Goal: Information Seeking & Learning: Learn about a topic

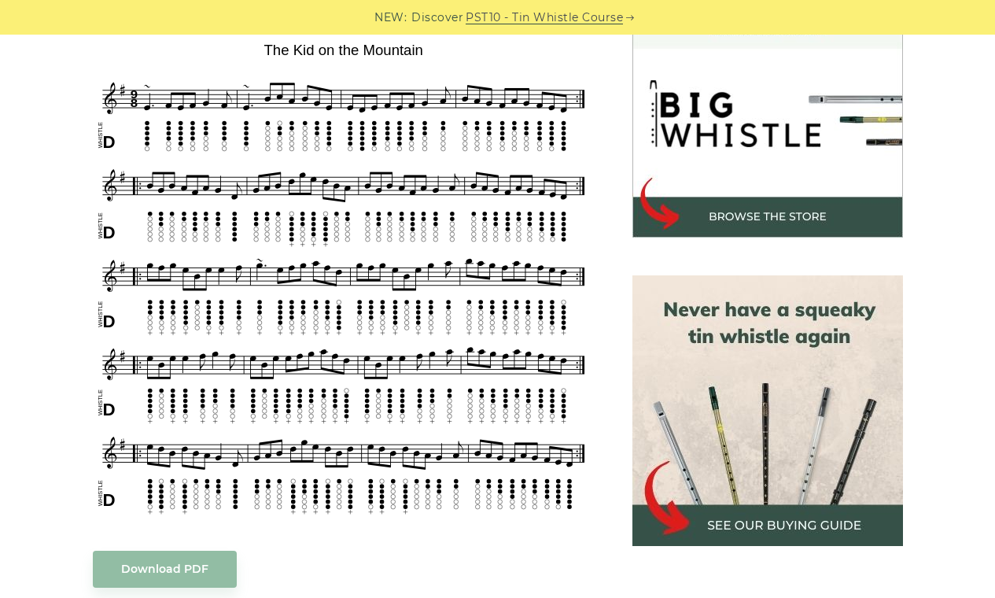
scroll to position [489, 0]
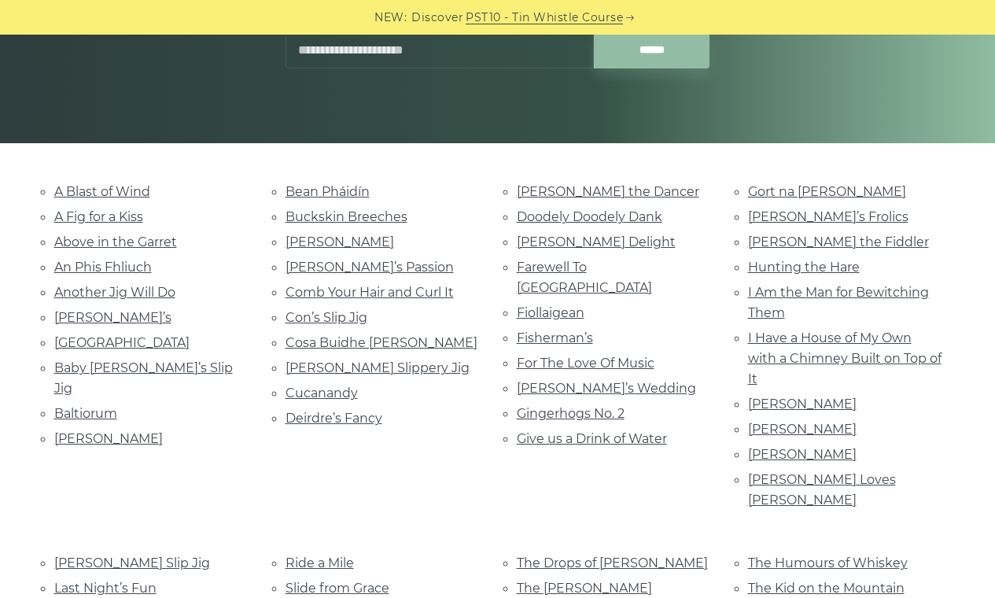
scroll to position [318, 0]
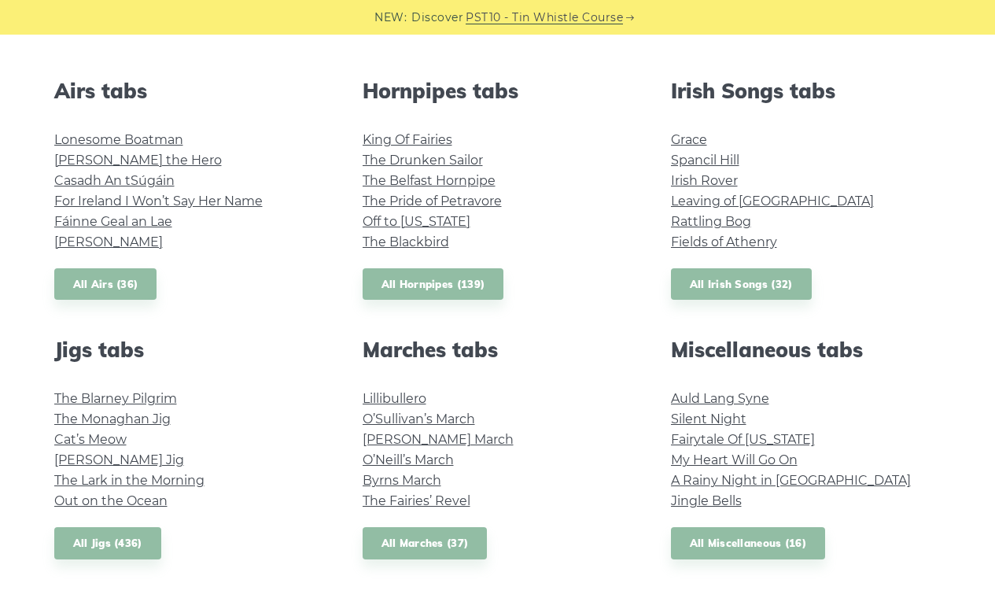
scroll to position [415, 0]
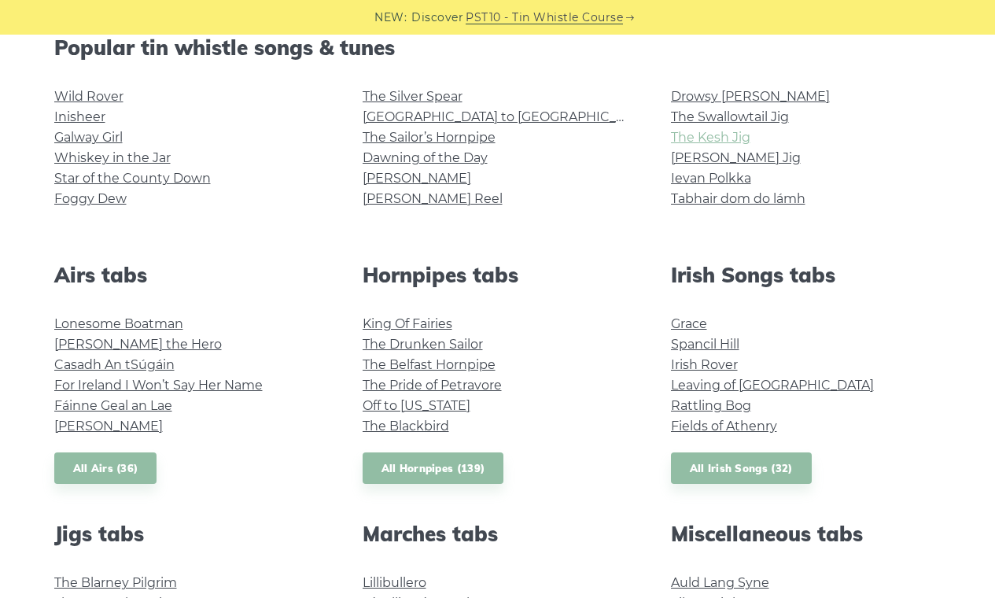
click at [711, 140] on link "The Kesh Jig" at bounding box center [710, 137] width 79 height 15
click at [736, 117] on link "The Swallowtail Jig" at bounding box center [730, 116] width 118 height 15
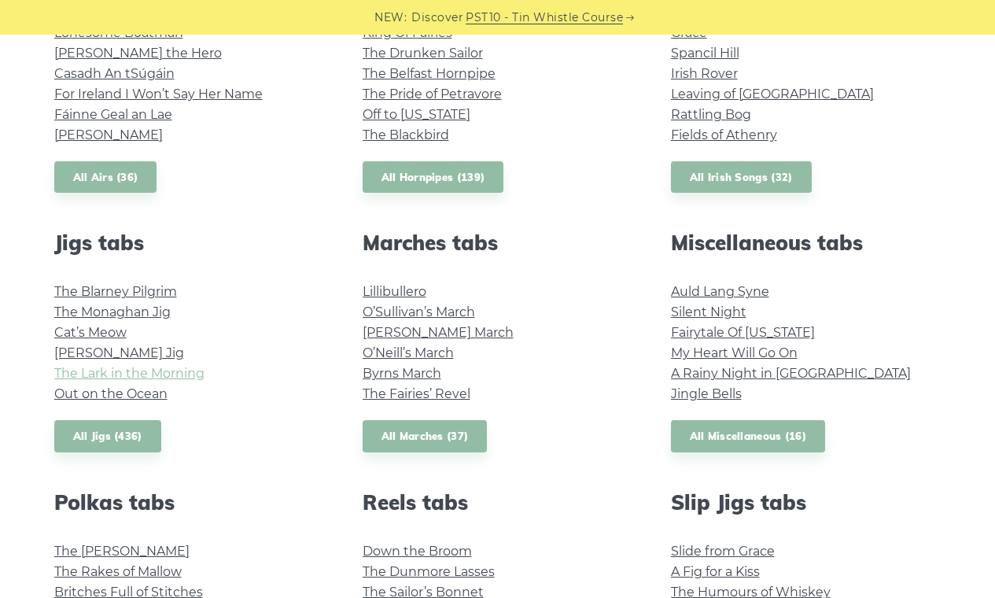
scroll to position [715, 0]
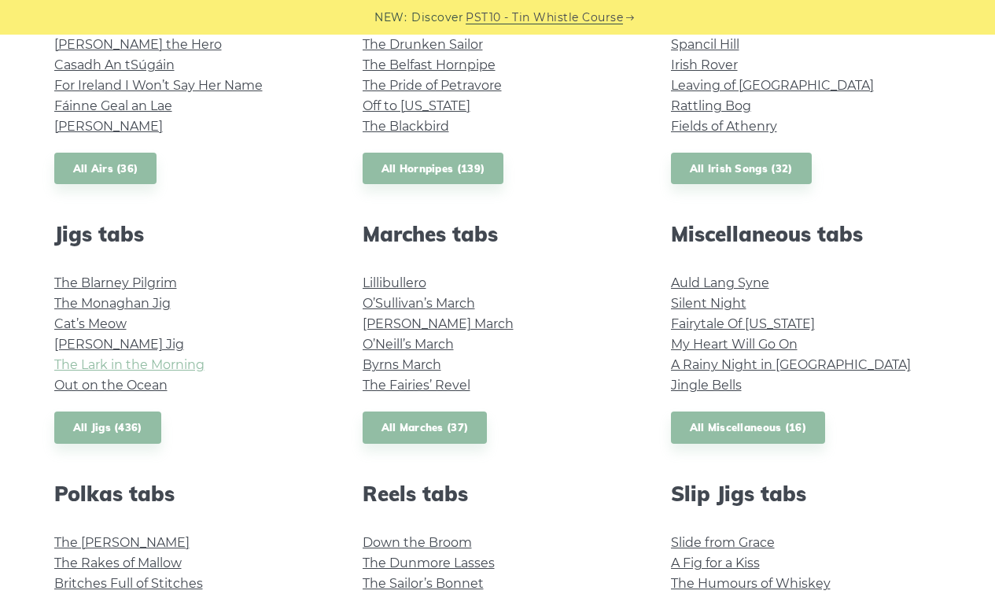
click at [80, 366] on link "The Lark in the Morning" at bounding box center [129, 364] width 150 height 15
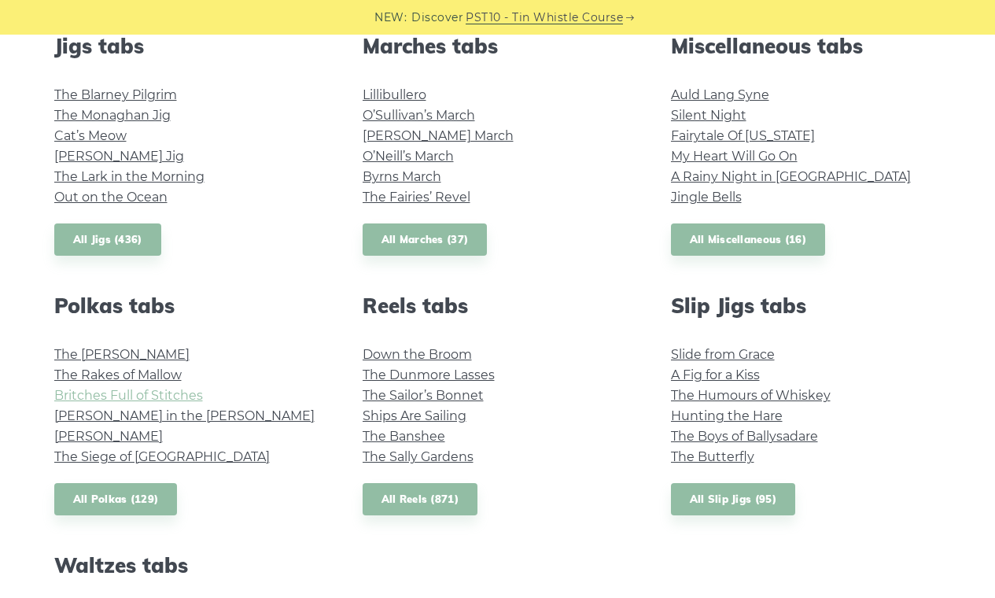
scroll to position [907, 0]
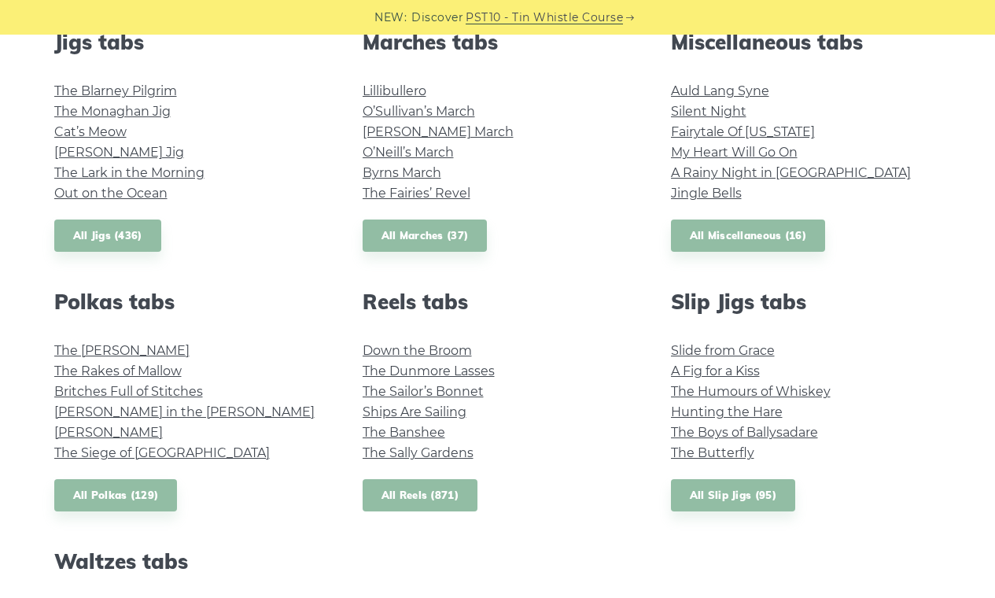
click at [421, 498] on link "All Reels (871)" at bounding box center [421, 495] width 116 height 32
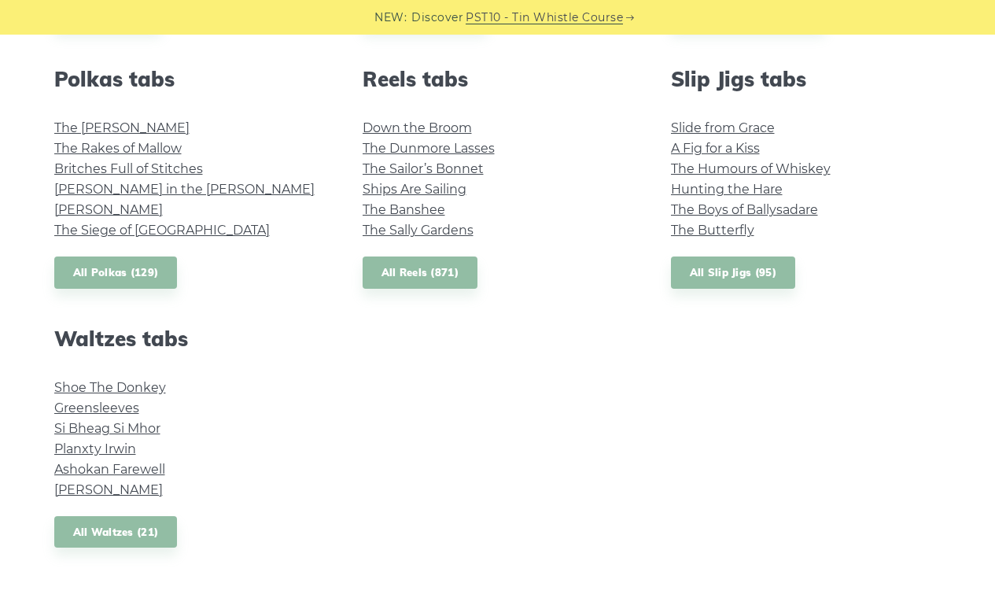
scroll to position [1131, 0]
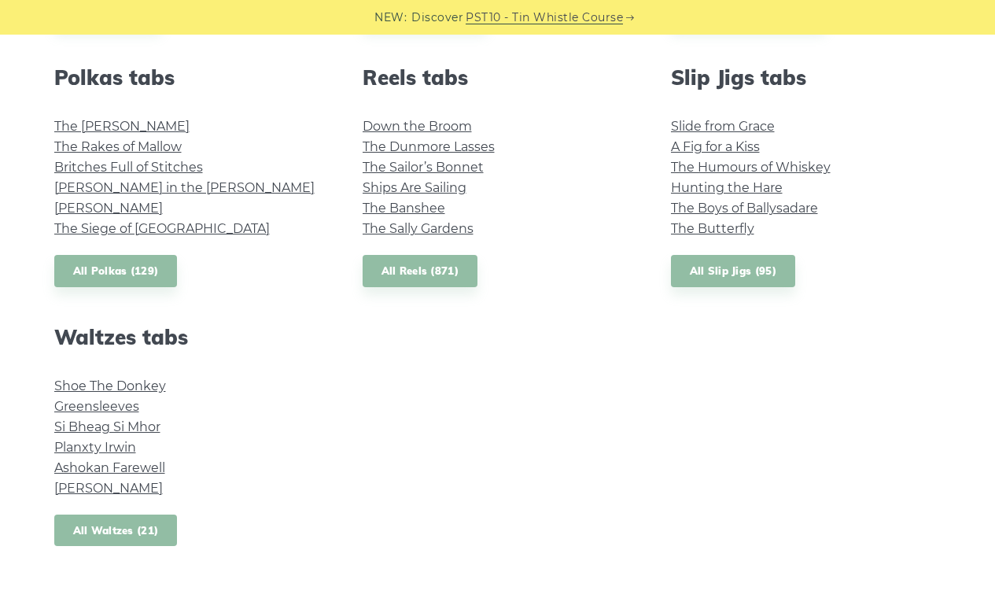
click at [141, 533] on link "All Waltzes (21)" at bounding box center [116, 531] width 124 height 32
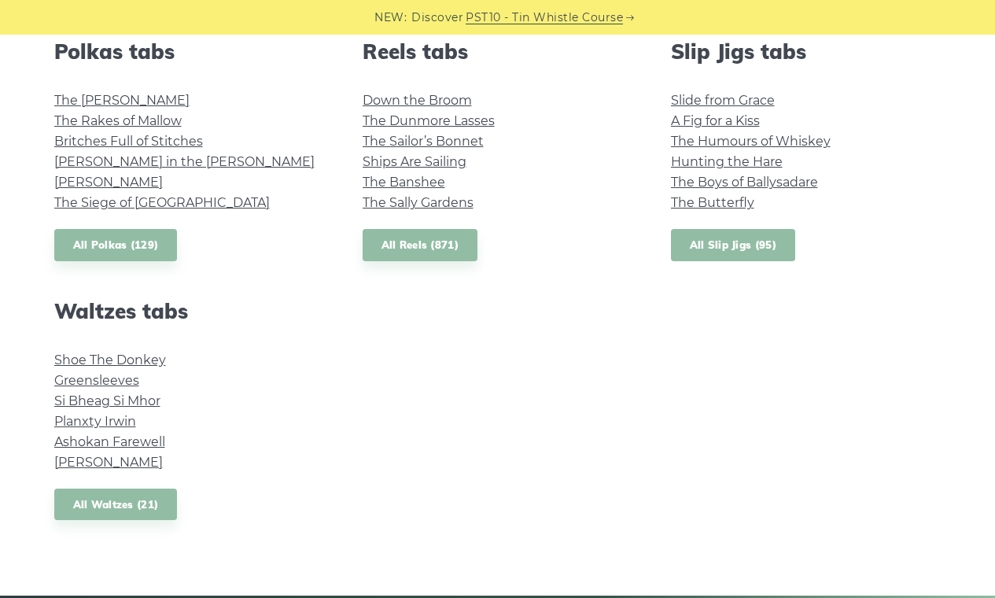
scroll to position [1160, 0]
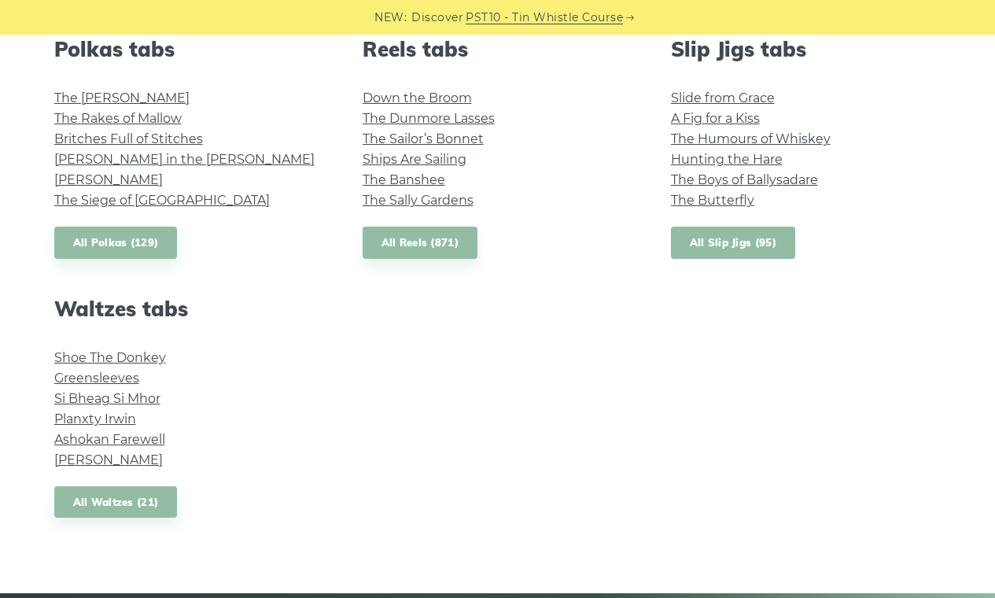
click at [733, 245] on link "All Slip Jigs (95)" at bounding box center [733, 243] width 124 height 32
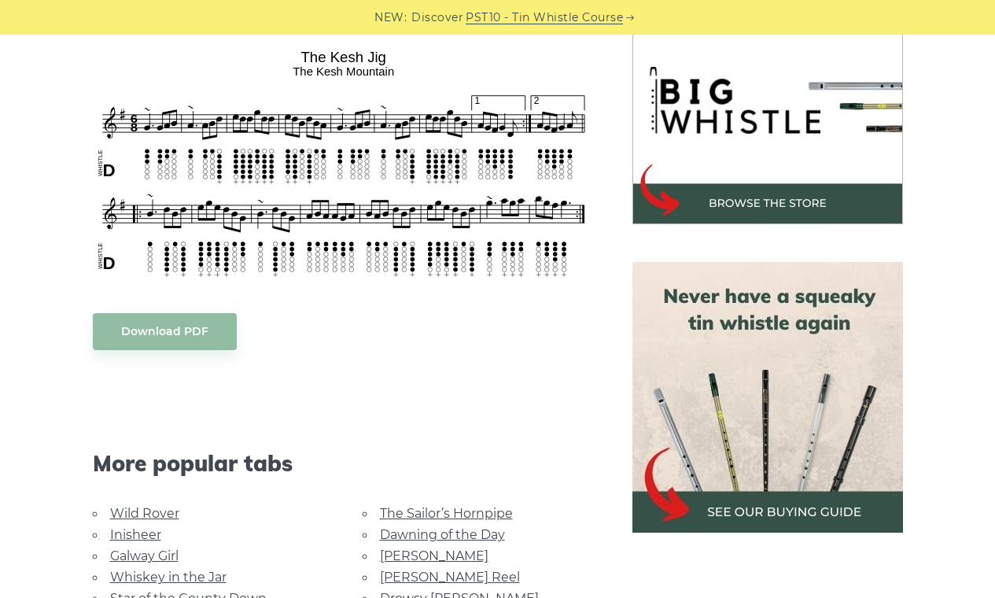
scroll to position [494, 0]
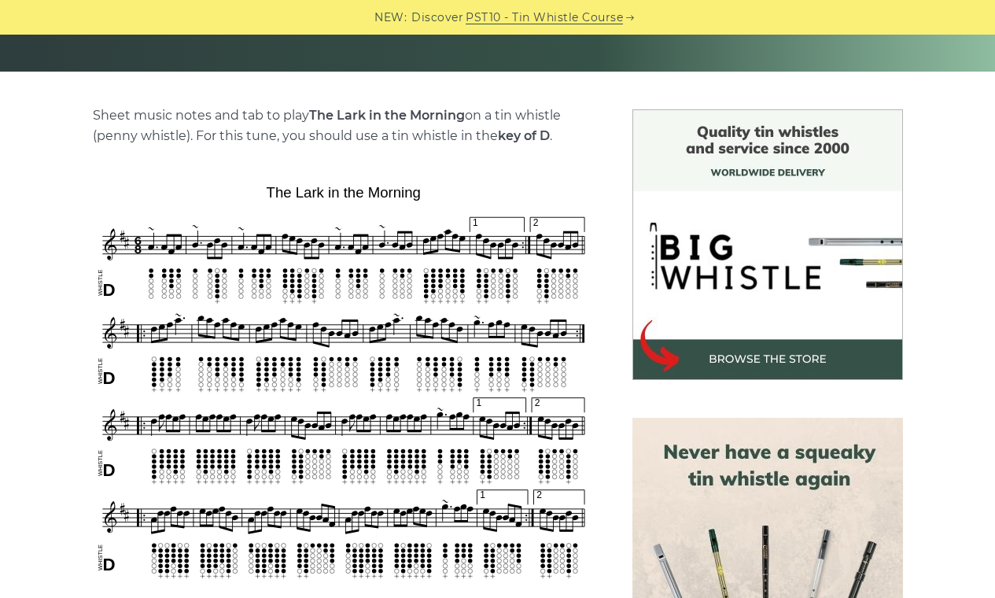
scroll to position [374, 0]
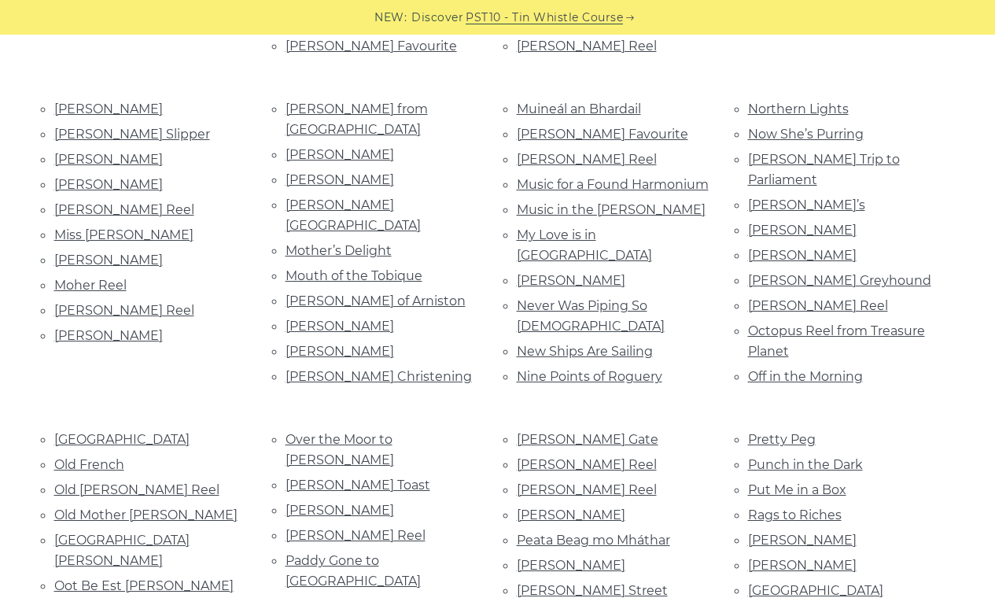
scroll to position [2687, 0]
click at [803, 428] on ul "Pretty Peg Punch in the Dark Put Me in a Box Rags to Riches Rakish Paddy Ramnee…" at bounding box center [845, 562] width 194 height 268
click at [802, 532] on link "[PERSON_NAME]" at bounding box center [802, 539] width 109 height 15
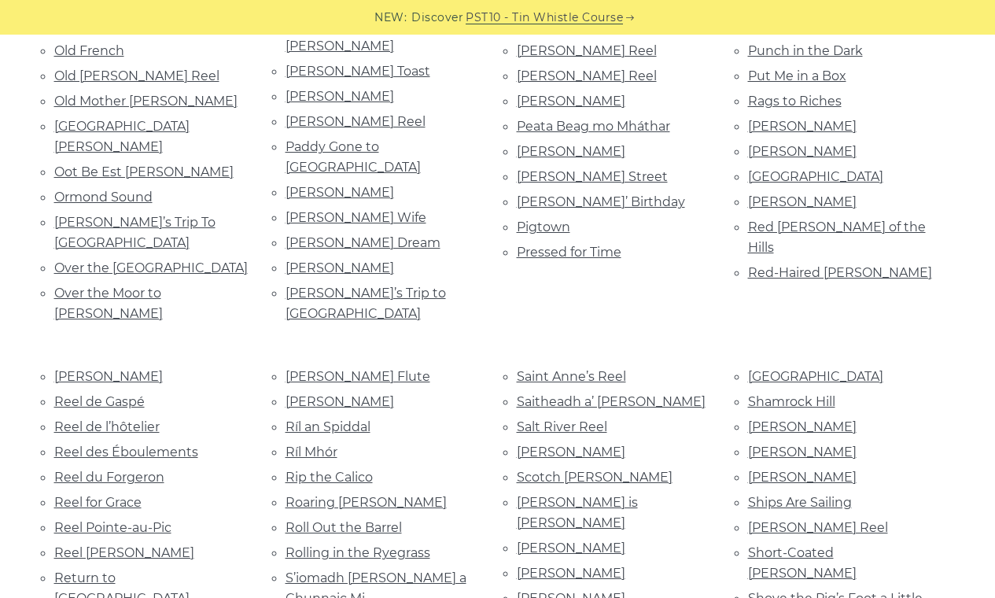
scroll to position [3123, 0]
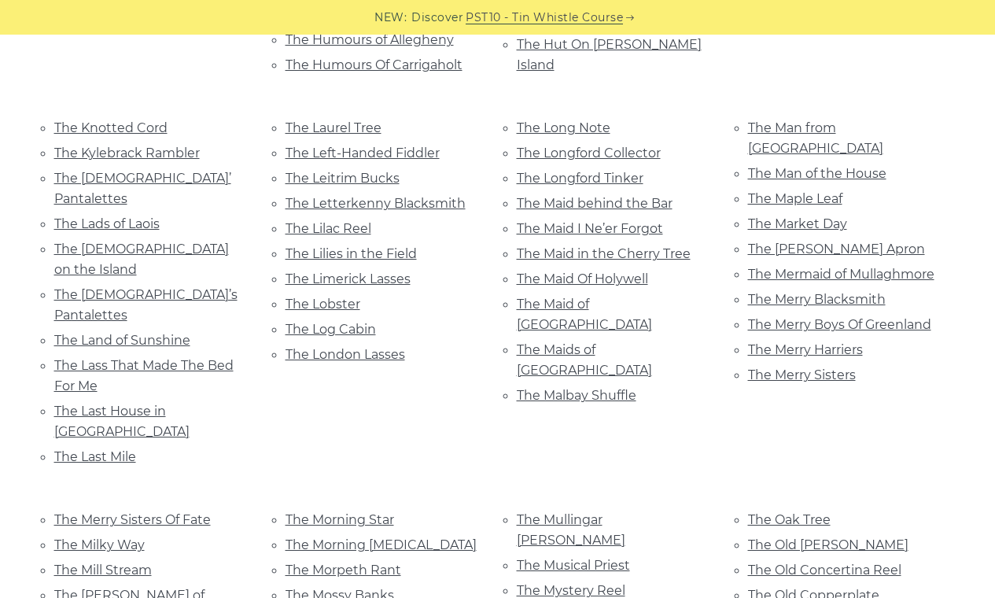
scroll to position [5772, 0]
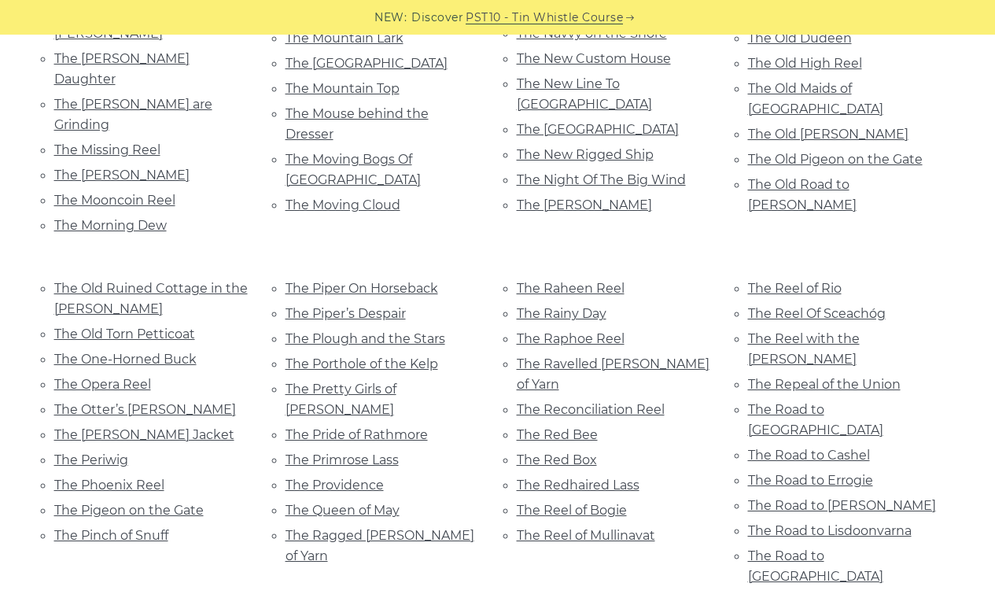
scroll to position [6324, 0]
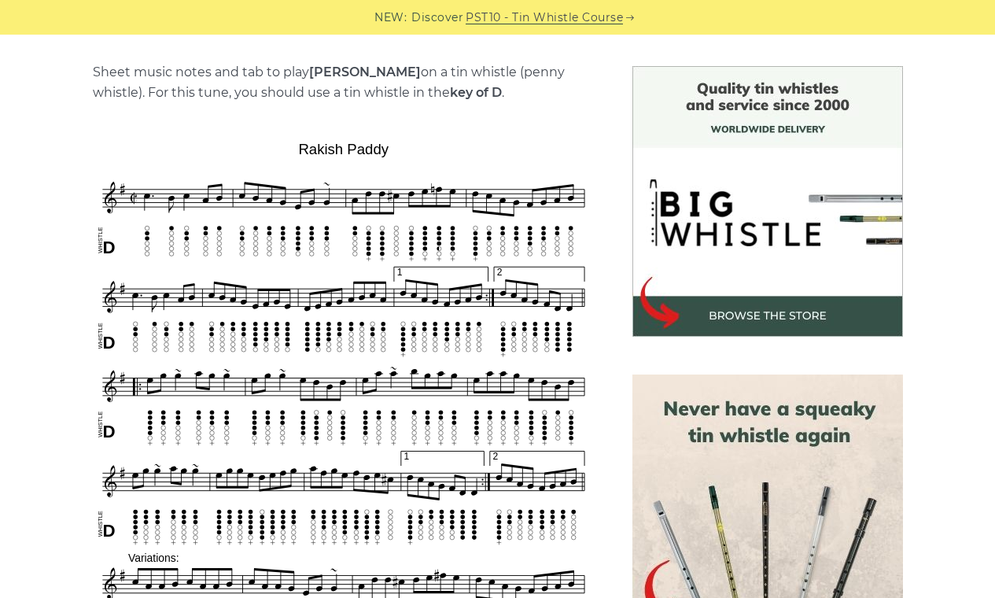
scroll to position [404, 0]
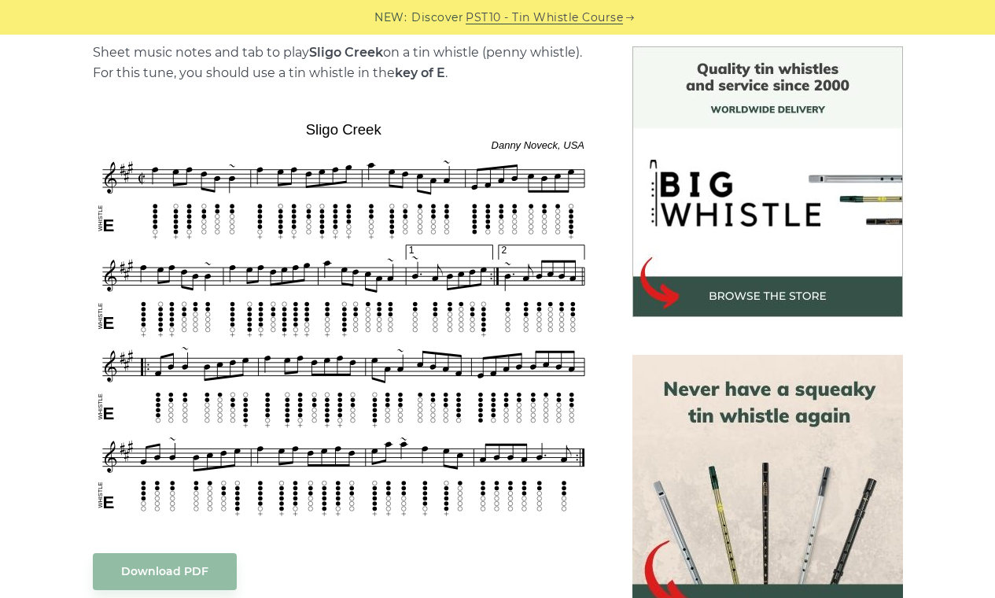
scroll to position [402, 0]
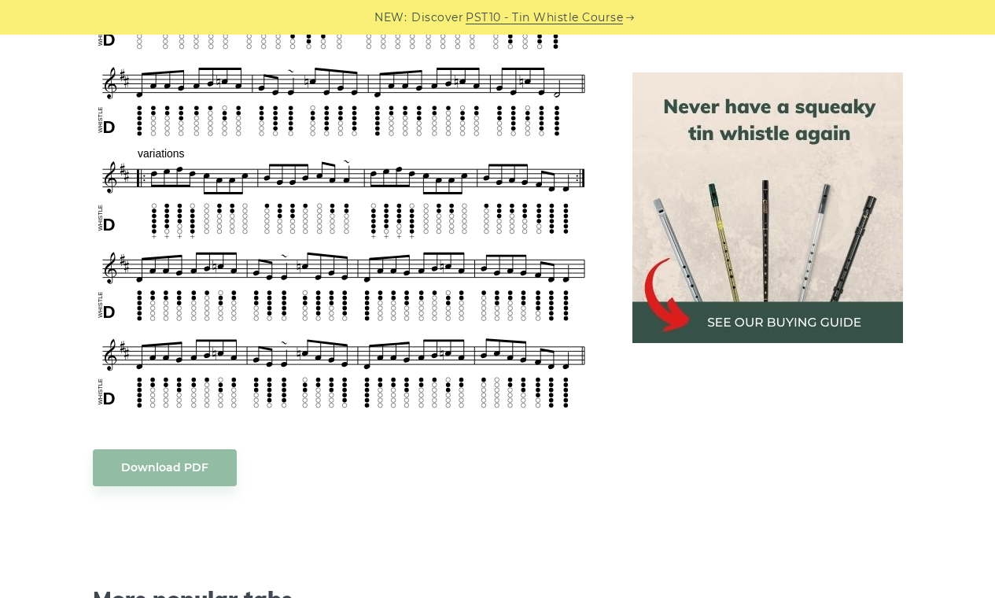
scroll to position [667, 0]
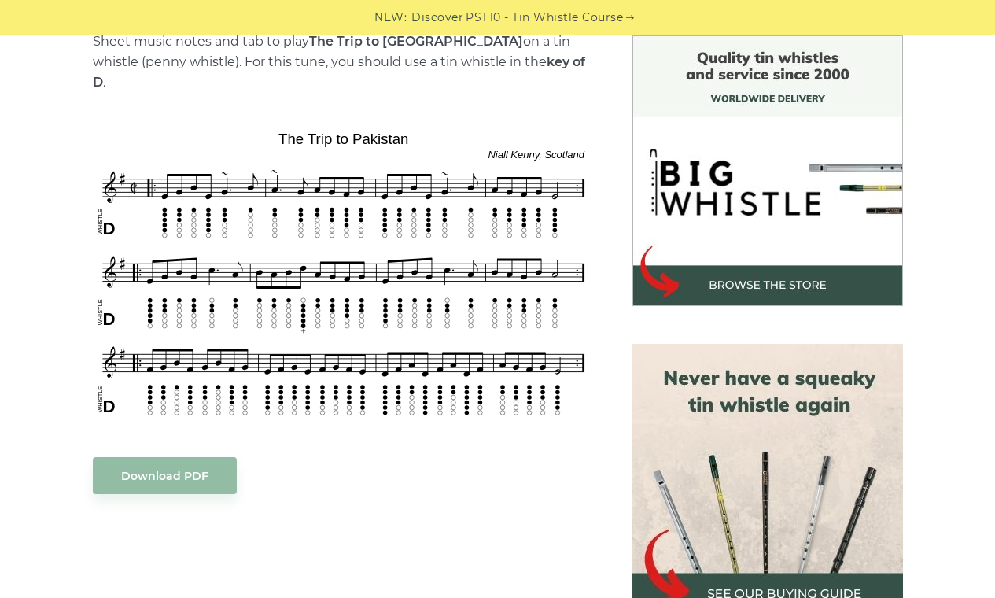
scroll to position [418, 0]
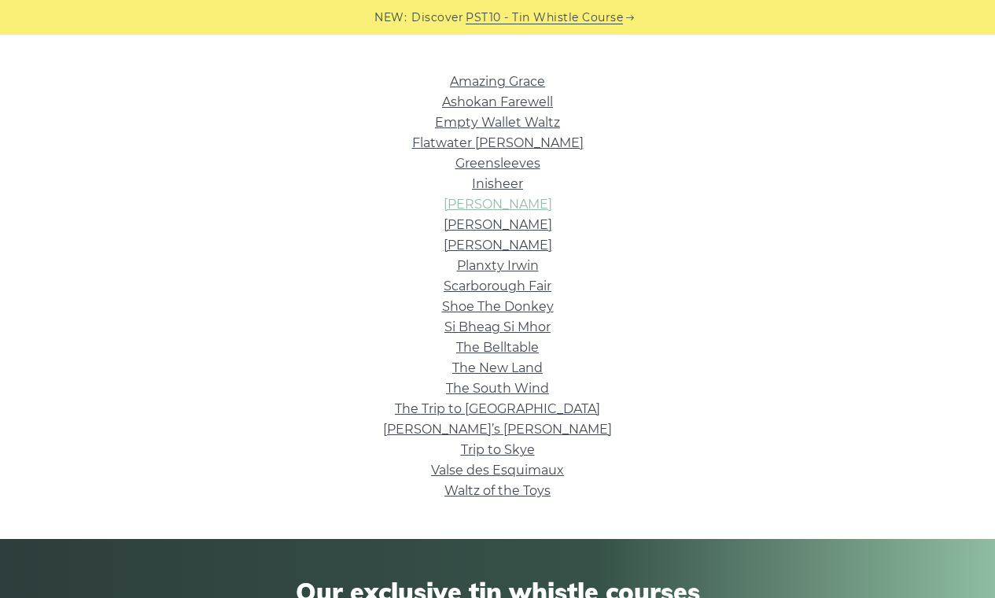
scroll to position [380, 0]
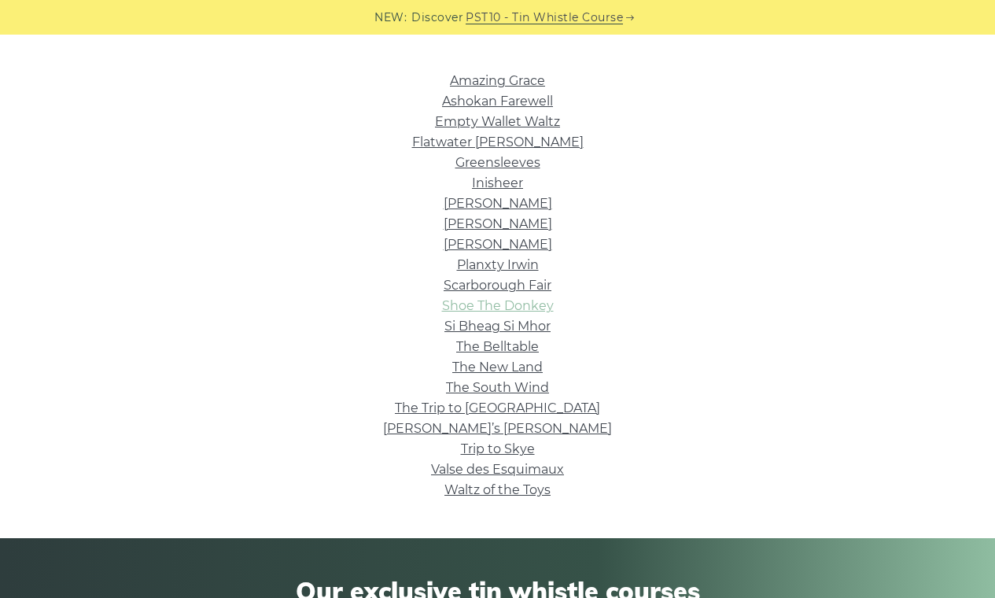
click at [472, 311] on link "Shoe The Donkey" at bounding box center [498, 305] width 112 height 15
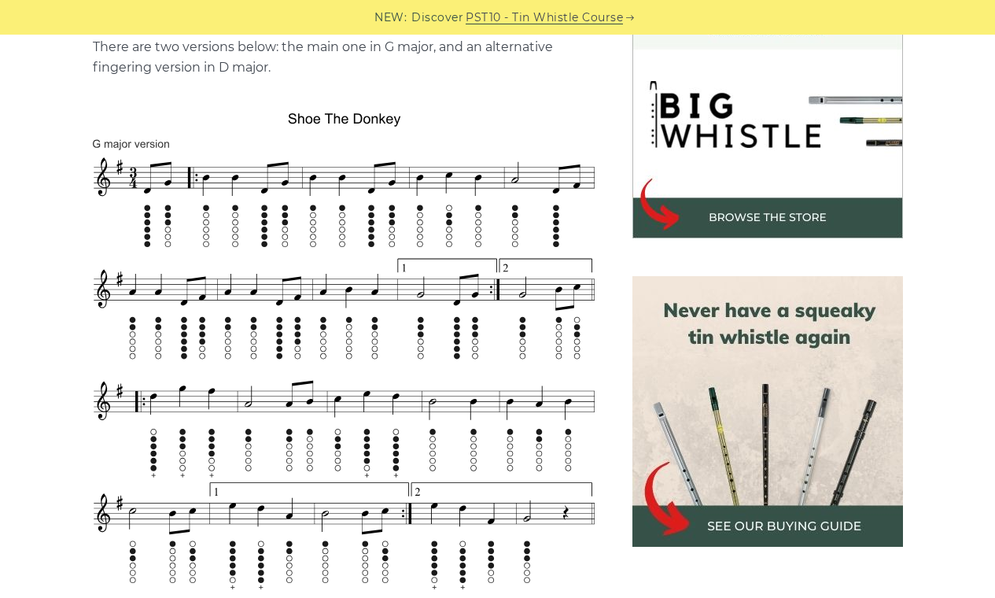
scroll to position [485, 0]
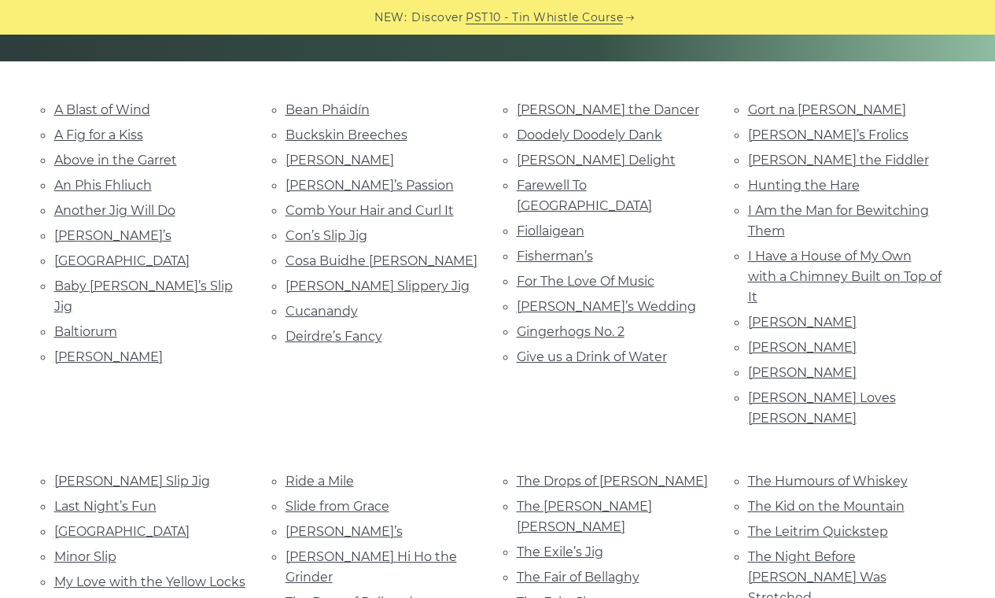
scroll to position [430, 0]
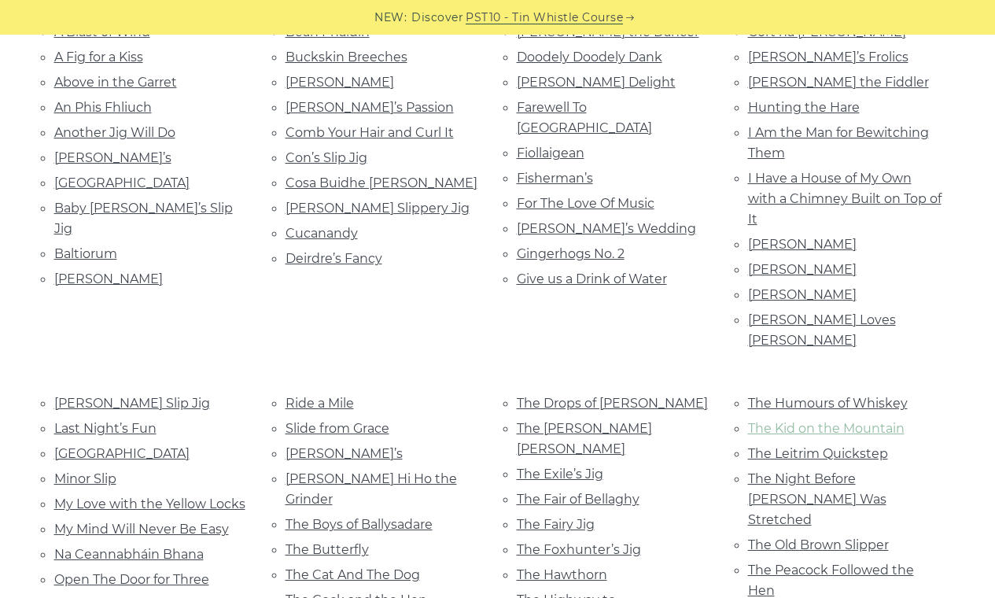
click at [796, 421] on link "The Kid on the Mountain" at bounding box center [826, 428] width 157 height 15
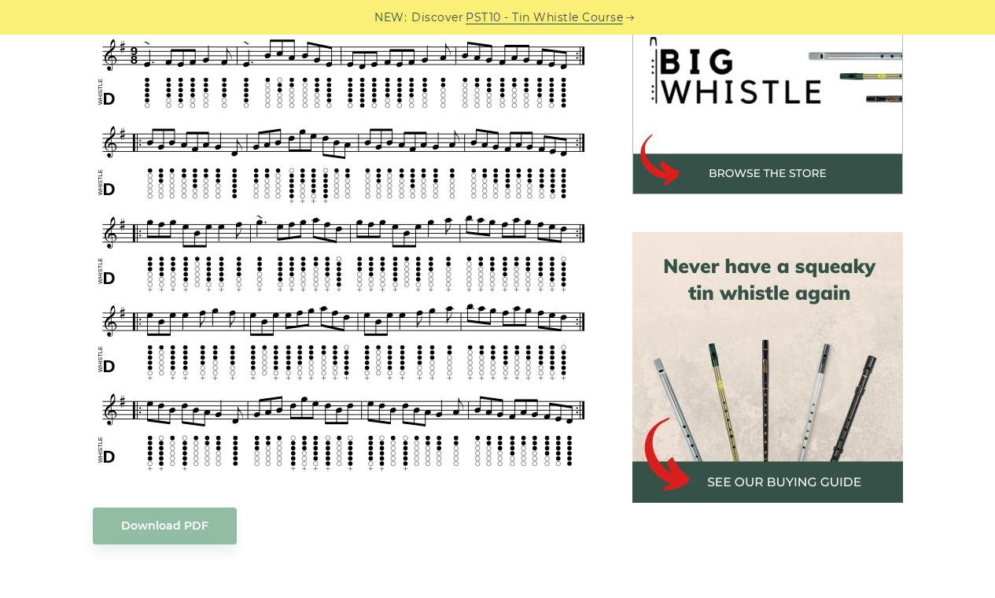
scroll to position [535, 0]
